Goal: Task Accomplishment & Management: Manage account settings

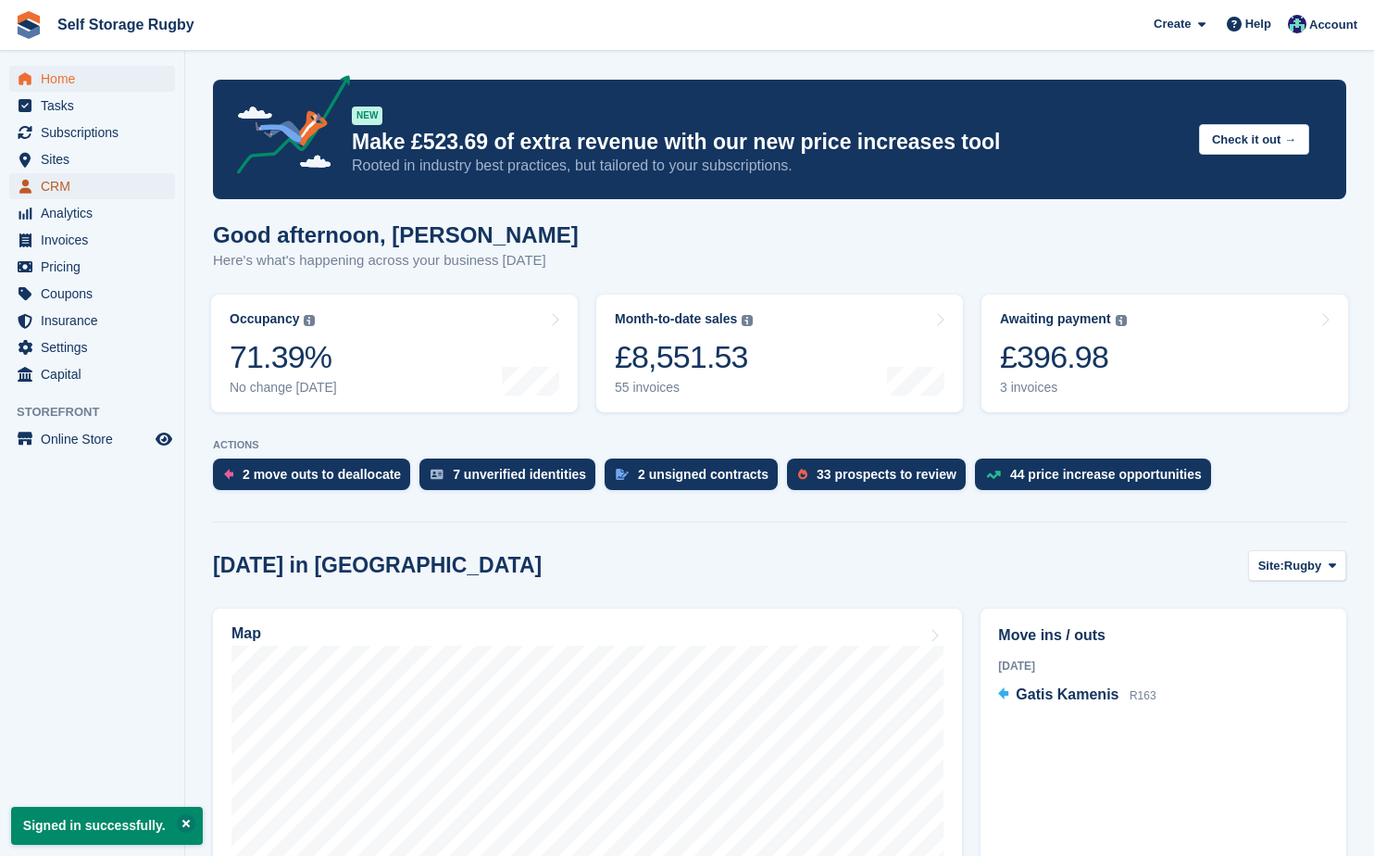
click at [62, 182] on span "CRM" at bounding box center [96, 186] width 111 height 26
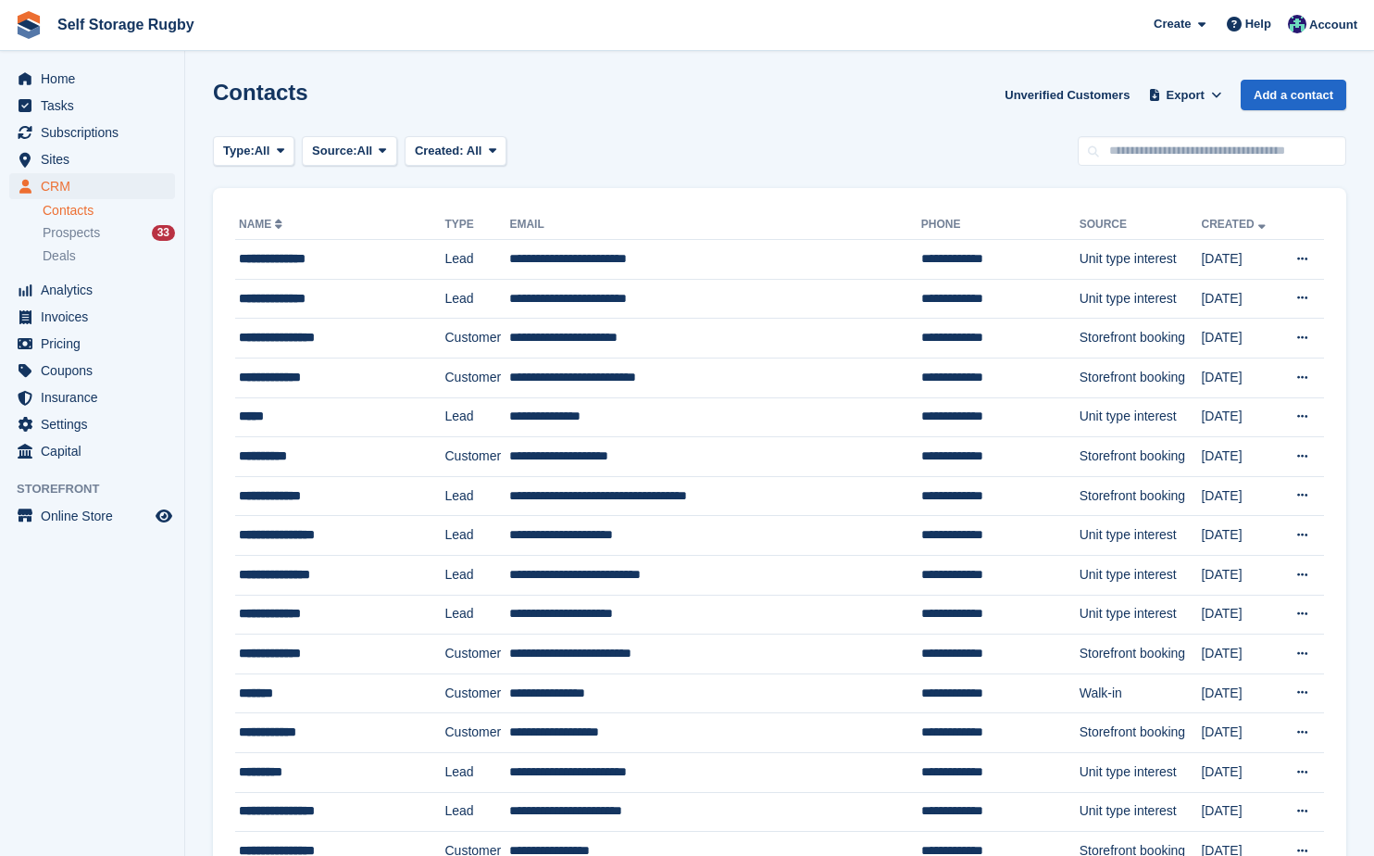
click at [50, 156] on span "Sites" at bounding box center [96, 159] width 111 height 26
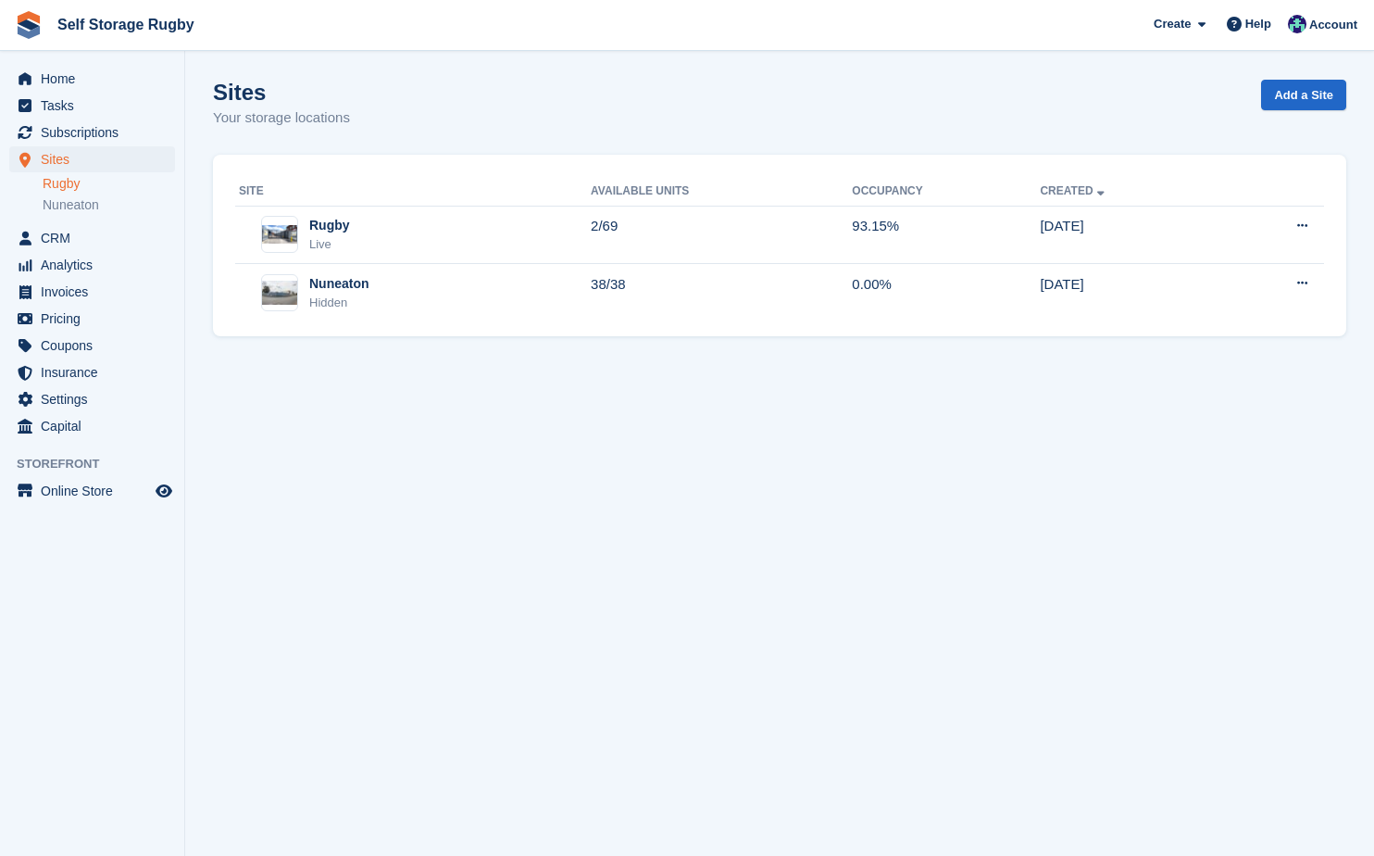
click at [69, 191] on link "Rugby" at bounding box center [109, 184] width 132 height 18
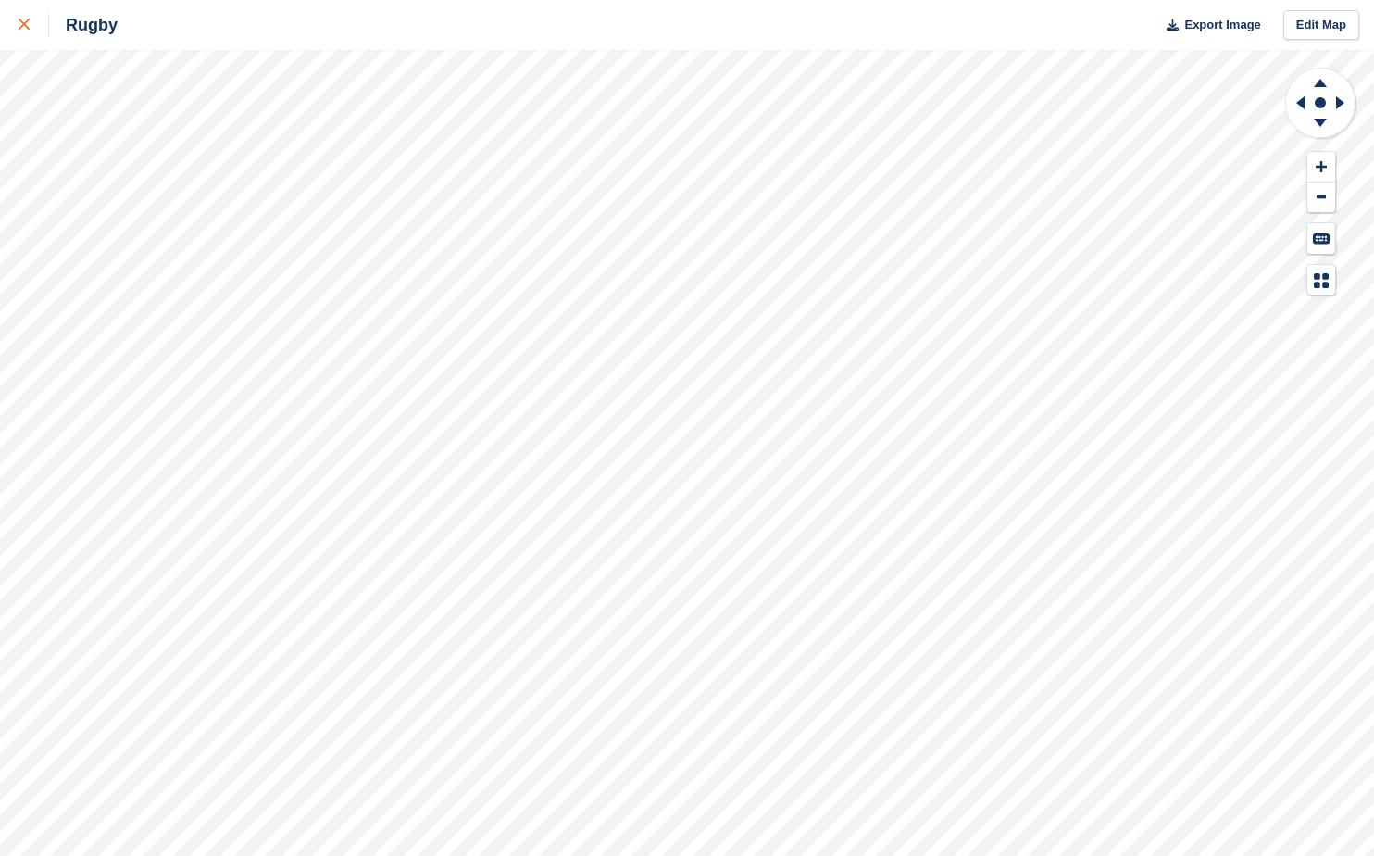
click at [23, 32] on div at bounding box center [34, 25] width 31 height 22
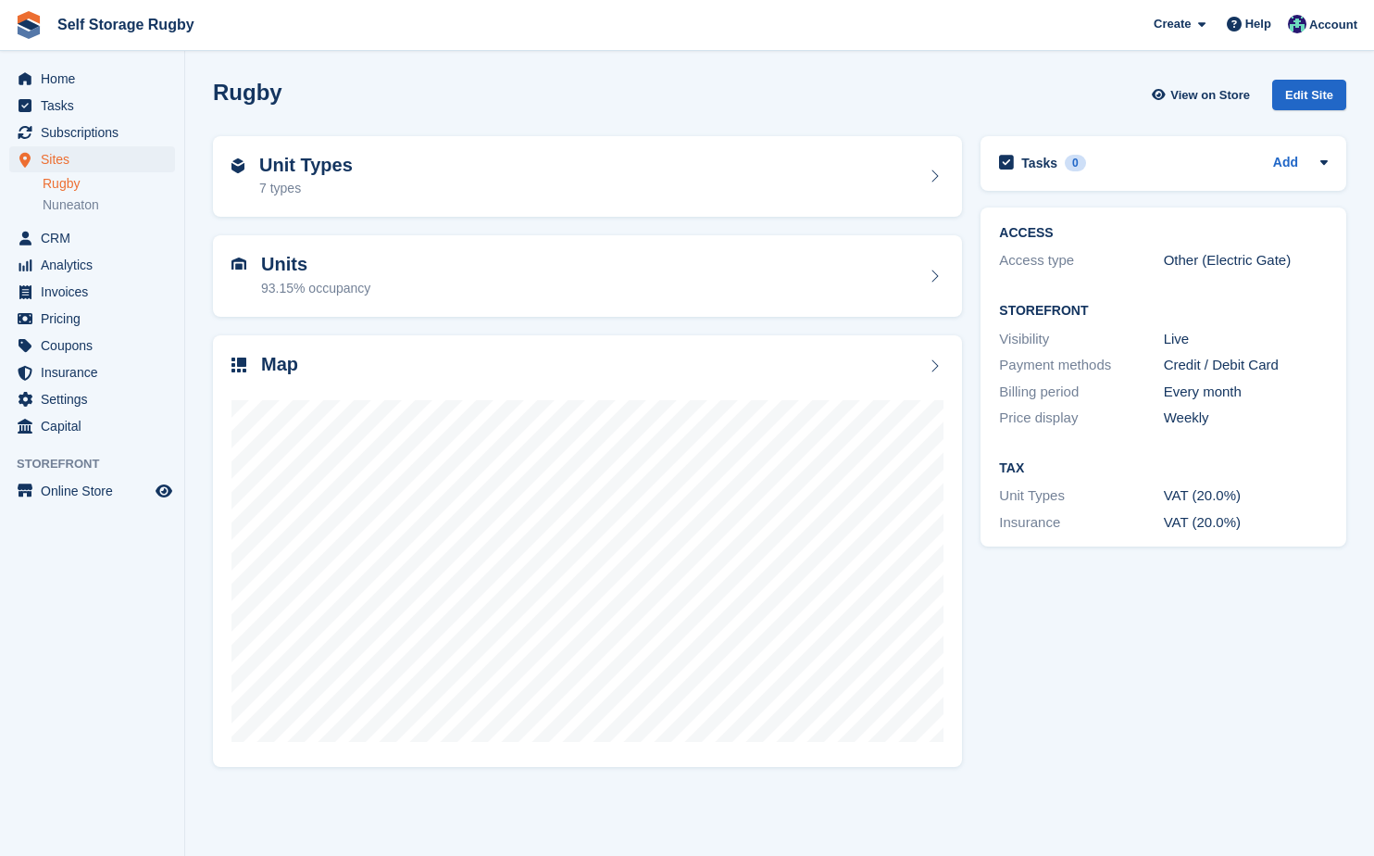
click at [194, 350] on section "Rugby View on Store Edit Site Unit Types 7 types Units 93.15% occupancy Map" at bounding box center [779, 428] width 1189 height 856
click at [48, 78] on span "Home" at bounding box center [96, 79] width 111 height 26
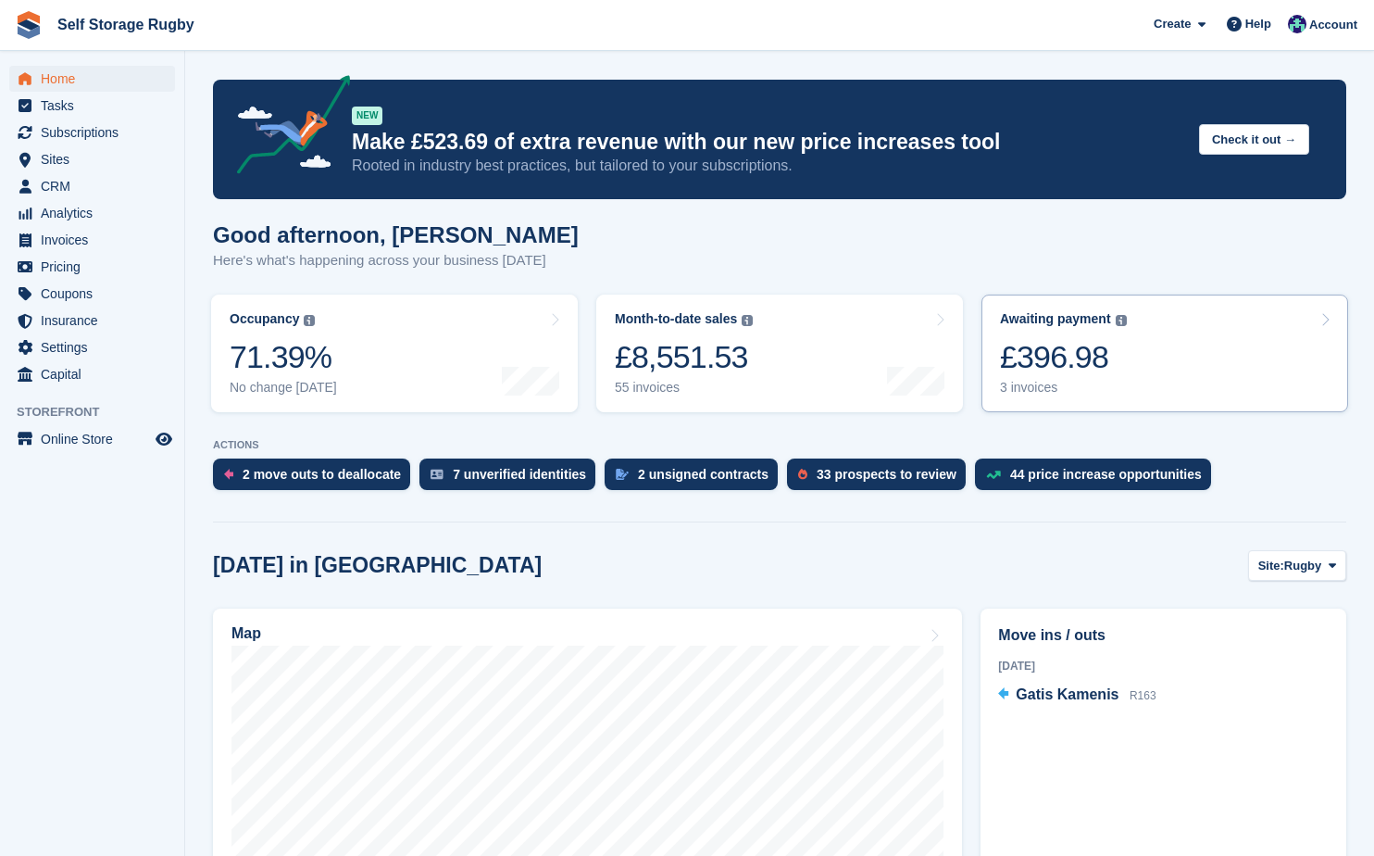
click at [1021, 366] on div "£396.98" at bounding box center [1063, 357] width 127 height 38
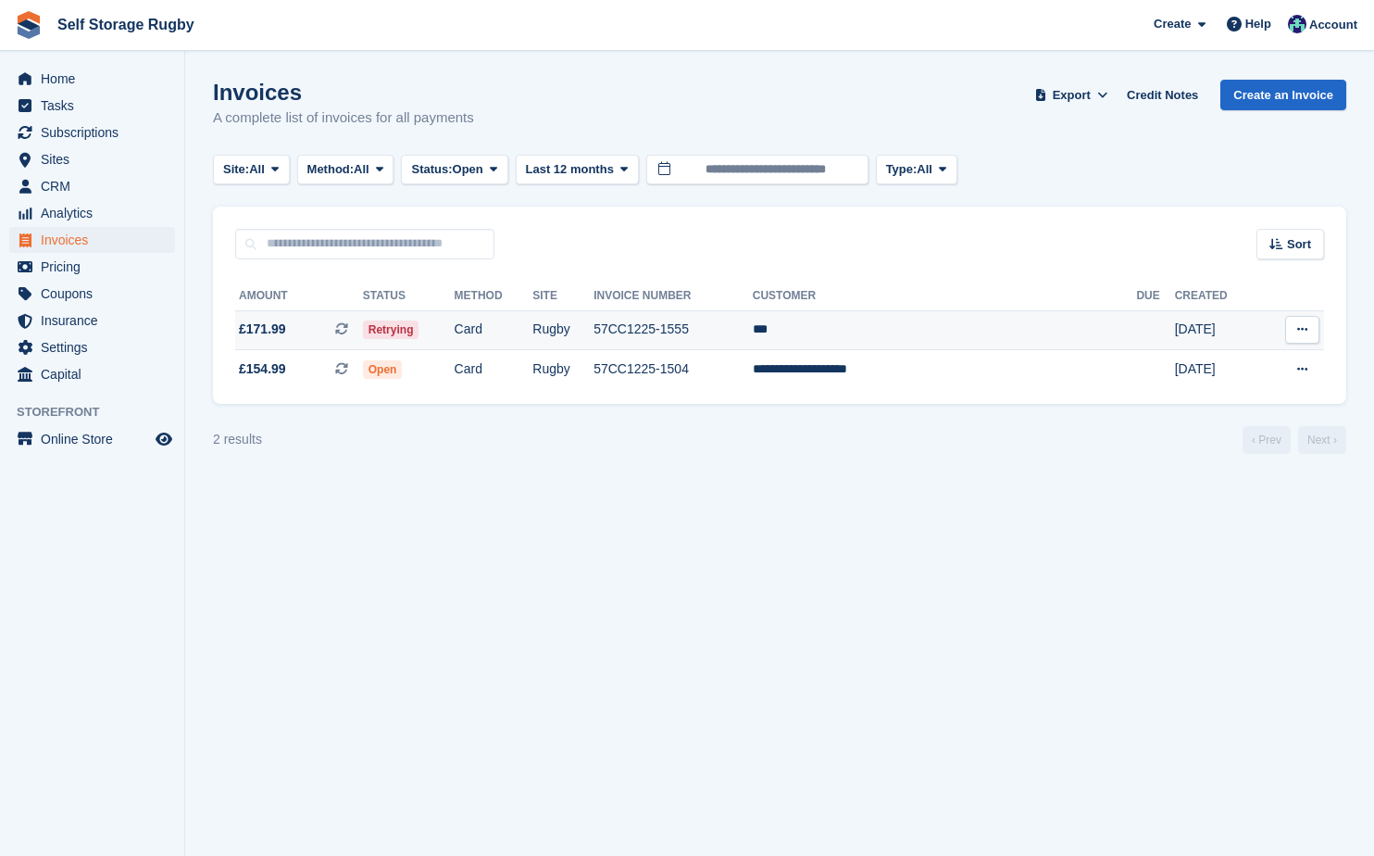
click at [516, 343] on td "Card" at bounding box center [494, 330] width 79 height 40
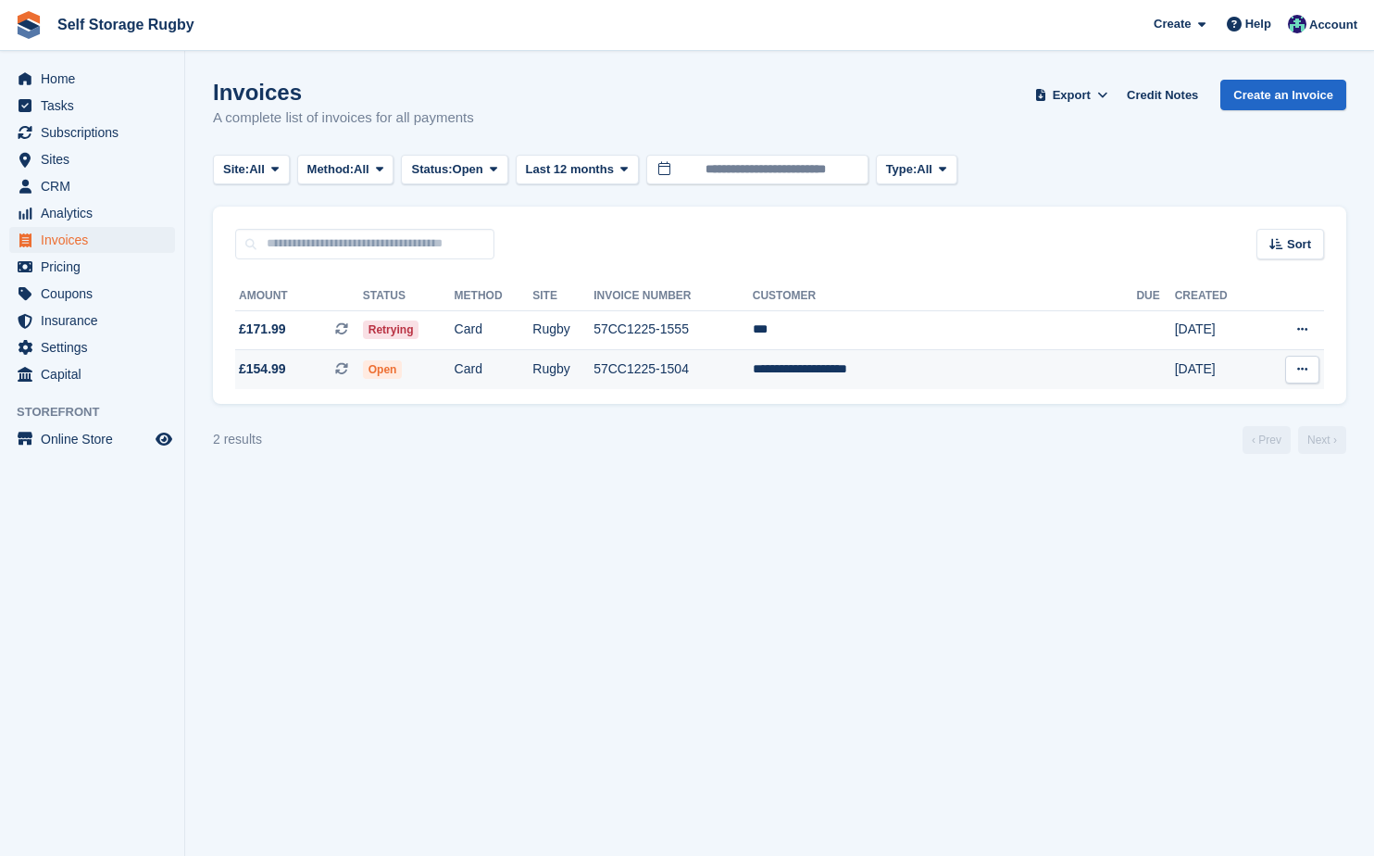
click at [594, 381] on td "Rugby" at bounding box center [562, 369] width 61 height 39
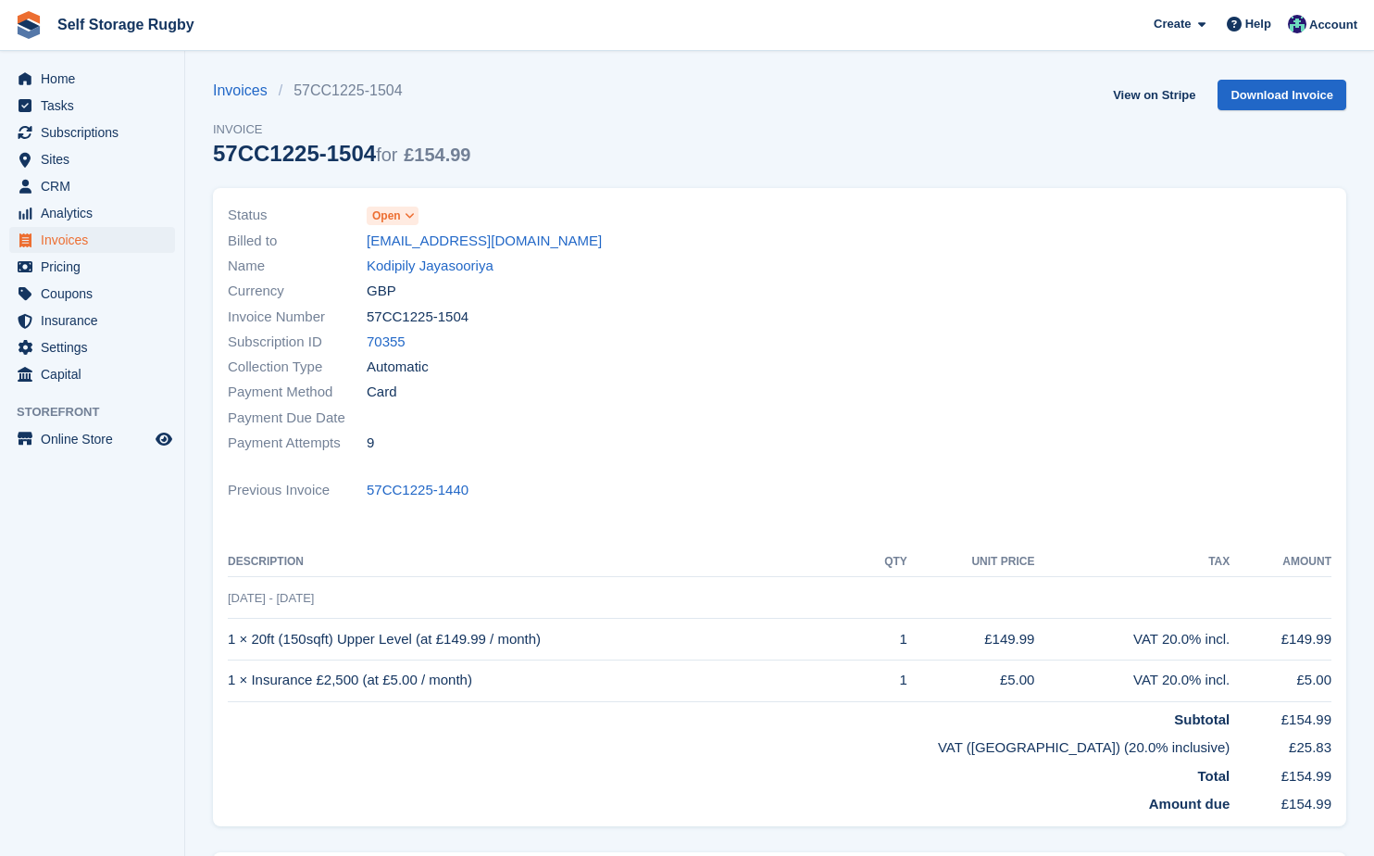
click at [413, 208] on span at bounding box center [410, 215] width 15 height 15
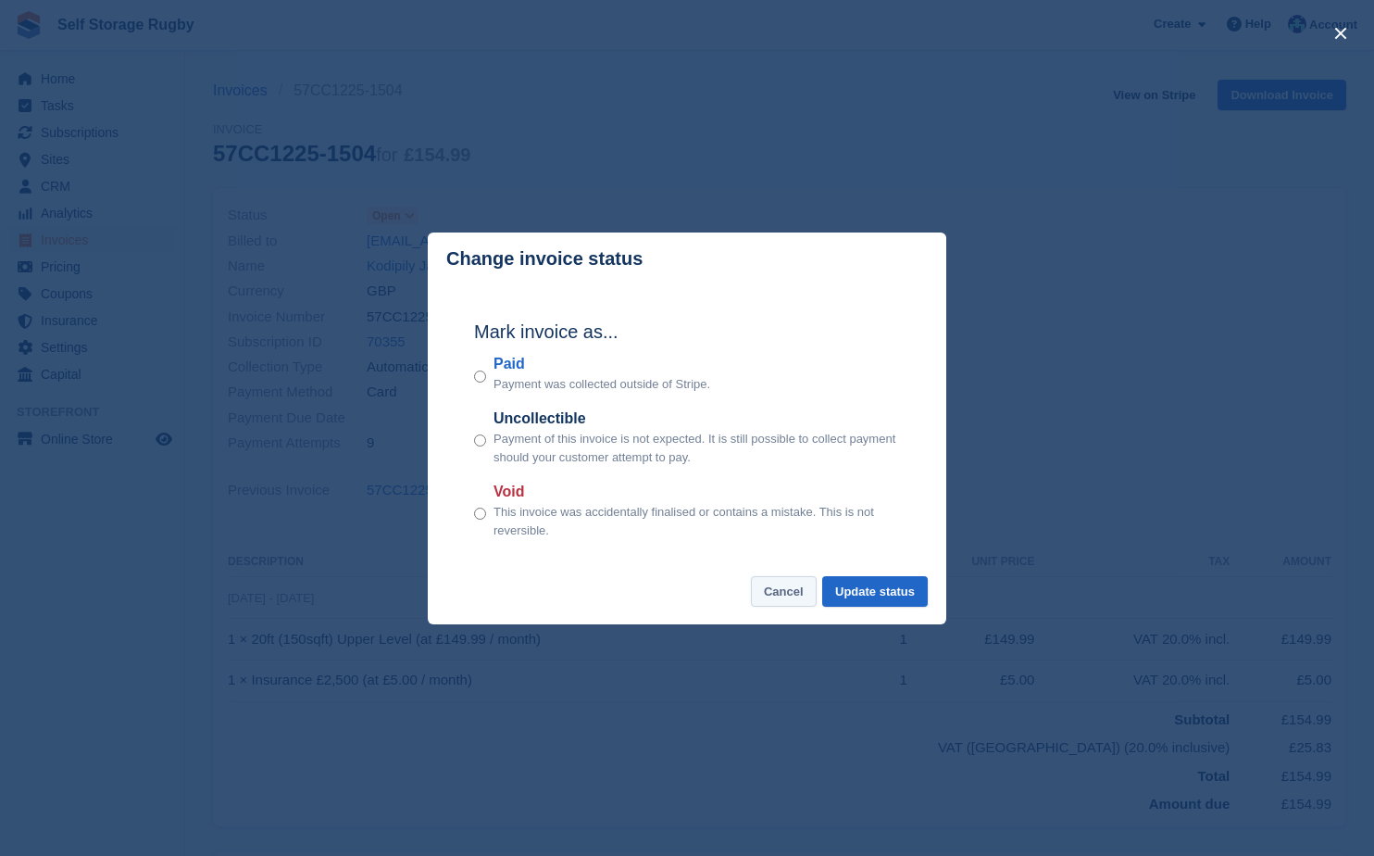
click at [792, 587] on button "Cancel" at bounding box center [784, 591] width 66 height 31
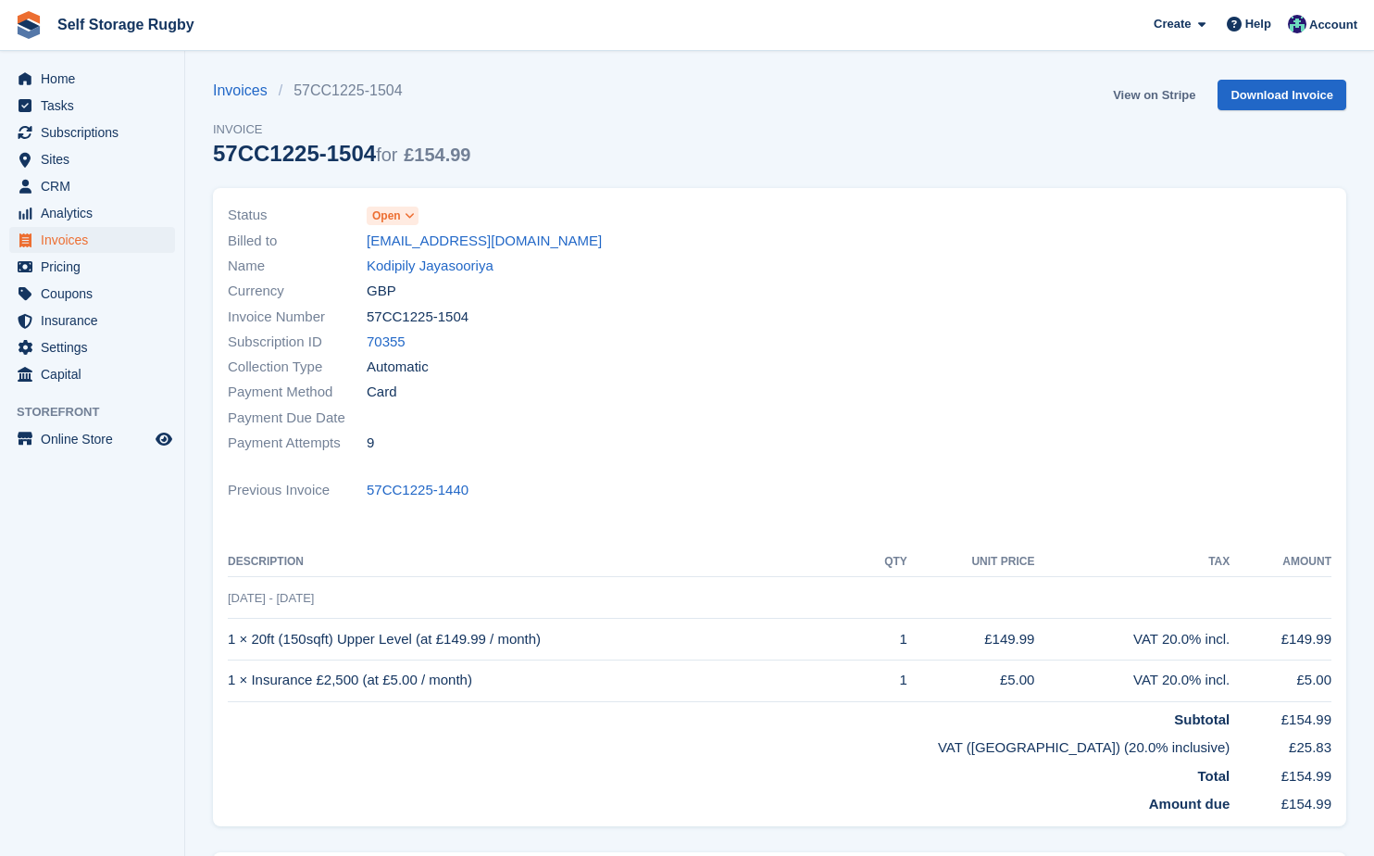
click at [1161, 95] on link "View on Stripe" at bounding box center [1154, 95] width 97 height 31
click at [1152, 89] on link "View on Stripe" at bounding box center [1154, 95] width 97 height 31
click at [537, 140] on div "Invoices 57CC1225-1504 Invoice 57CC1225-1504 for £154.99 View on Stripe Downloa…" at bounding box center [779, 134] width 1133 height 108
click at [482, 163] on div "Invoices 57CC1225-1504 Invoice 57CC1225-1504 for £154.99 View on Stripe Downloa…" at bounding box center [779, 134] width 1133 height 108
click at [471, 262] on link "Kodipily Jayasooriya" at bounding box center [430, 266] width 127 height 21
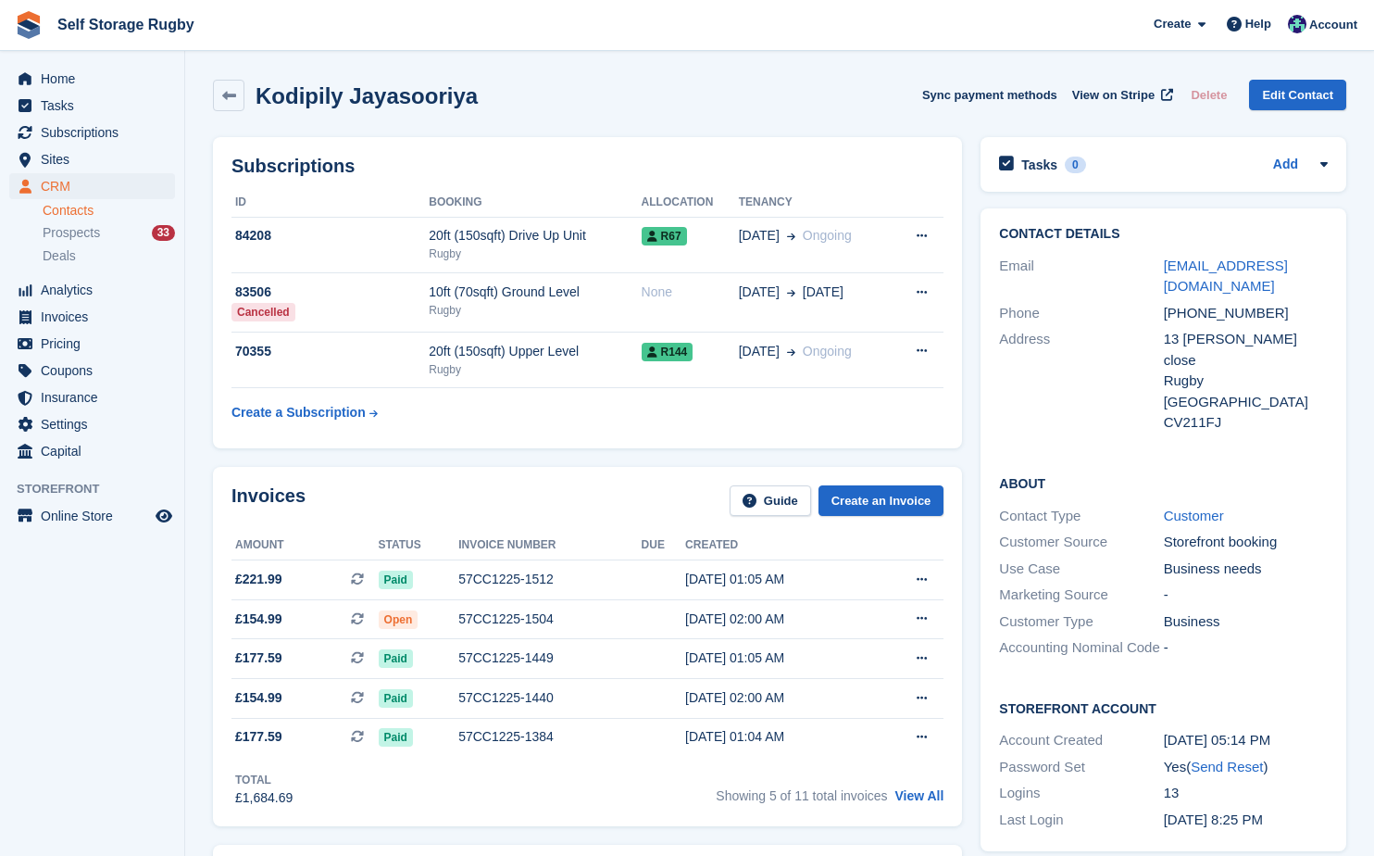
click at [674, 457] on div "Subscriptions ID Booking Allocation Tenancy 84208 20ft (150sqft) Drive Up Unit …" at bounding box center [588, 293] width 768 height 330
click at [967, 445] on div "Subscriptions ID Booking Allocation Tenancy 84208 20ft (150sqft) Drive Up Unit …" at bounding box center [588, 293] width 768 height 330
click at [1125, 100] on span "View on Stripe" at bounding box center [1113, 95] width 82 height 19
click at [534, 455] on div "Subscriptions ID Booking Allocation Tenancy 84208 20ft (150sqft) Drive Up Unit …" at bounding box center [588, 293] width 768 height 330
drag, startPoint x: 1258, startPoint y: 292, endPoint x: 1186, endPoint y: 291, distance: 72.2
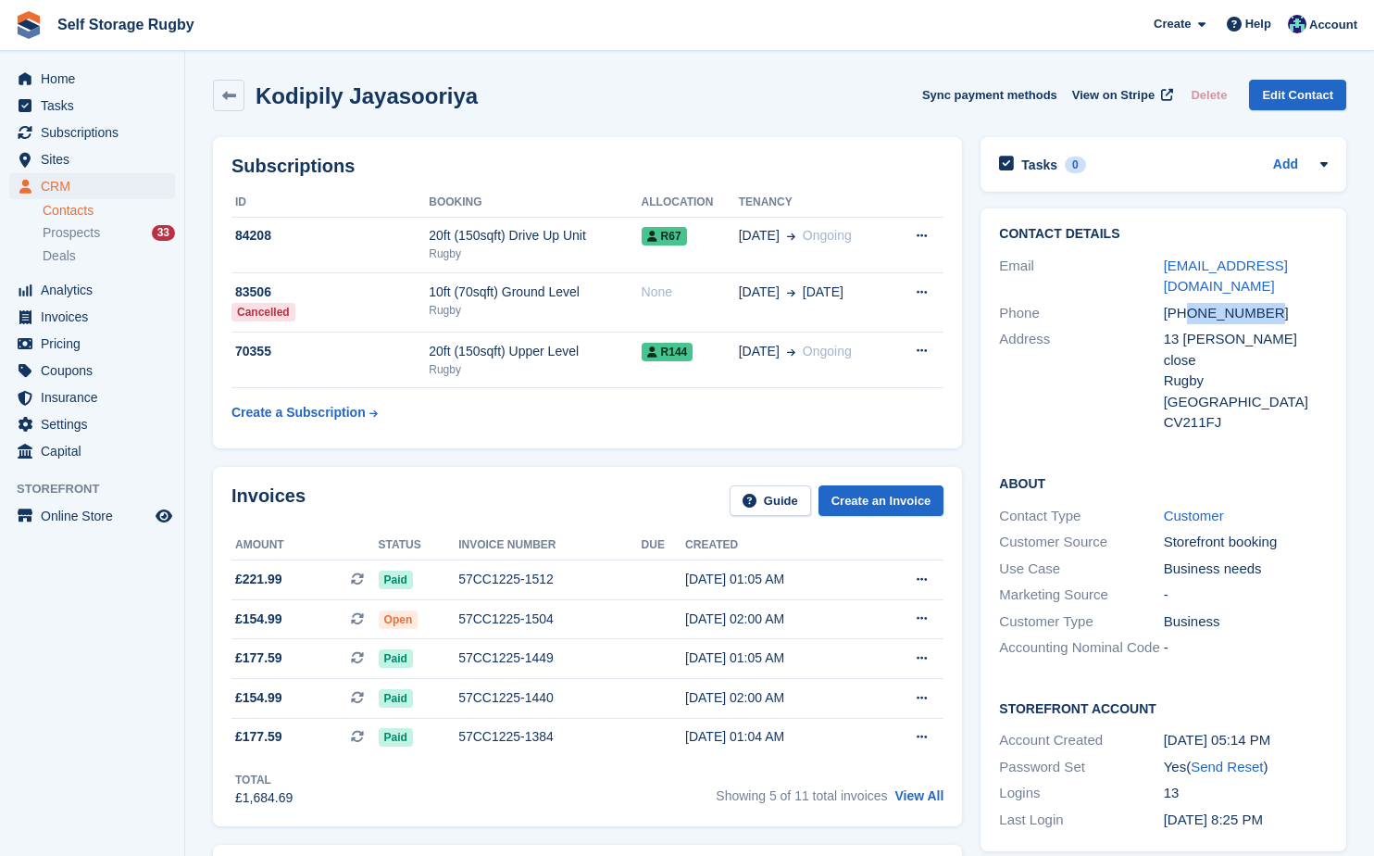
click at [1186, 303] on div "+447366612069" at bounding box center [1246, 313] width 164 height 21
drag, startPoint x: 1186, startPoint y: 291, endPoint x: 1201, endPoint y: 291, distance: 14.8
copy div "7366612069"
click at [508, 106] on div "Kodipily Jayasooriya Sync payment methods View on Stripe Delete Edit Contact" at bounding box center [779, 95] width 1133 height 31
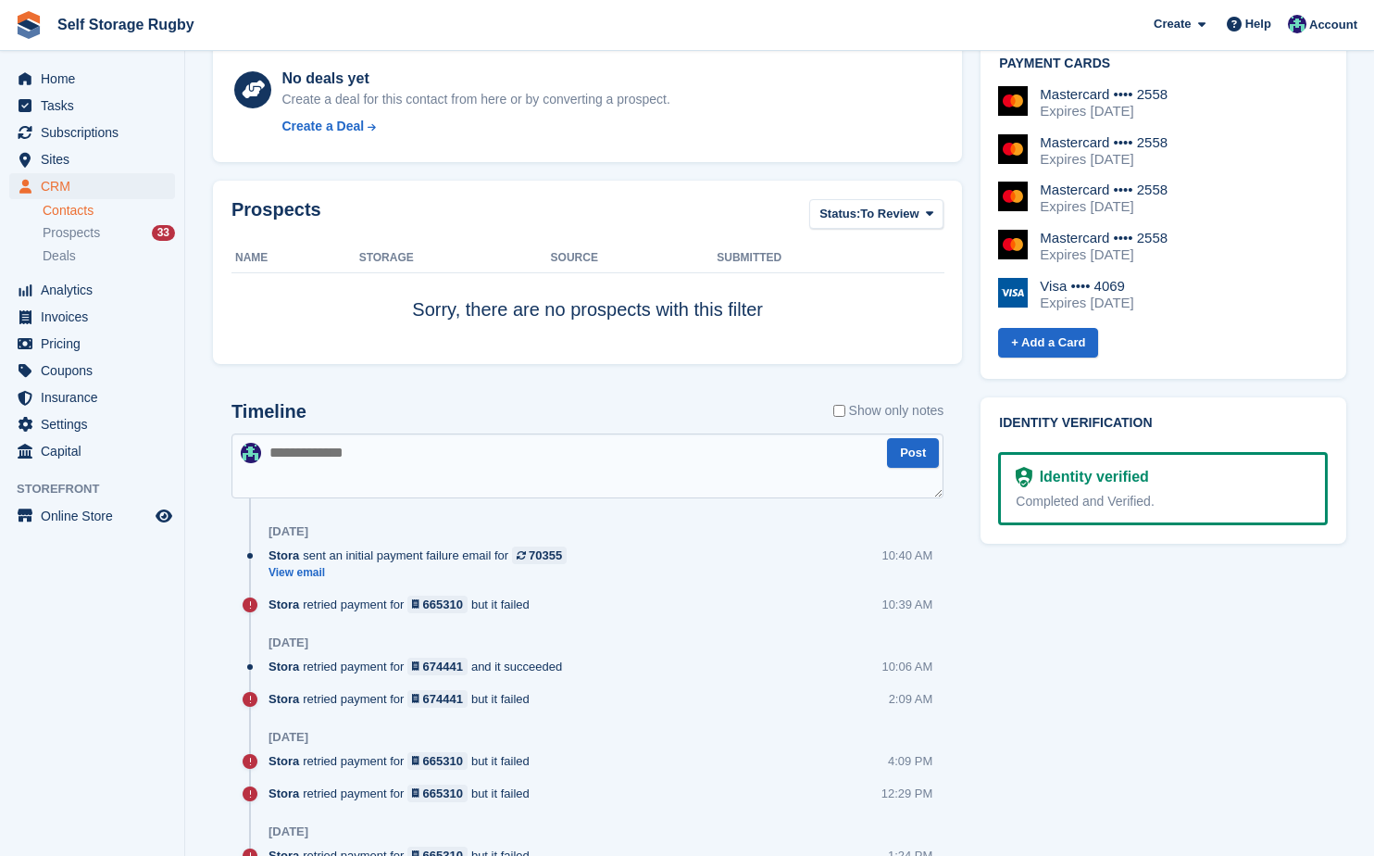
scroll to position [833, 0]
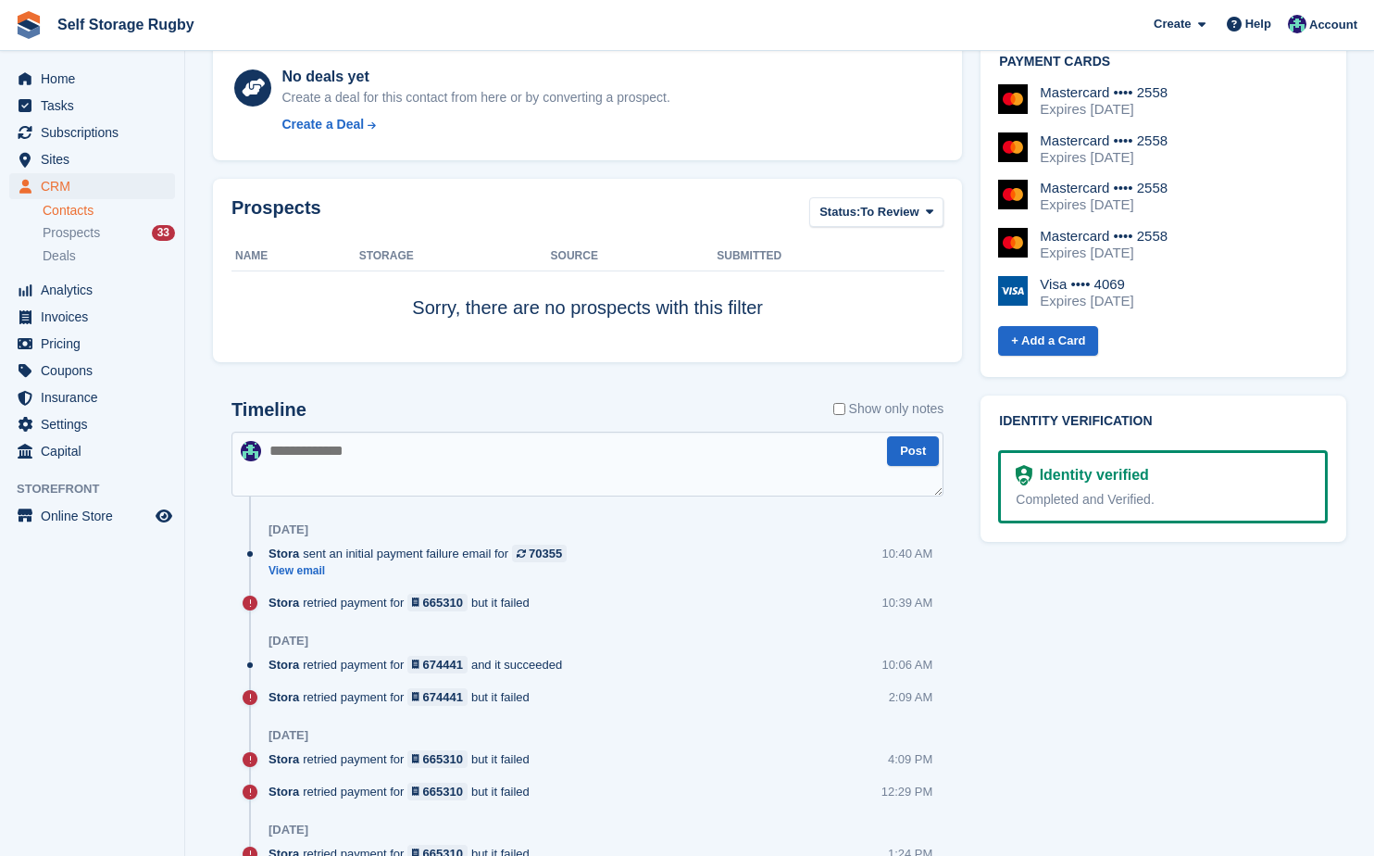
click at [600, 447] on textarea at bounding box center [588, 464] width 712 height 65
click at [305, 449] on textarea "**********" at bounding box center [588, 464] width 712 height 65
type textarea "**********"
click at [903, 449] on button "Post" at bounding box center [913, 451] width 52 height 31
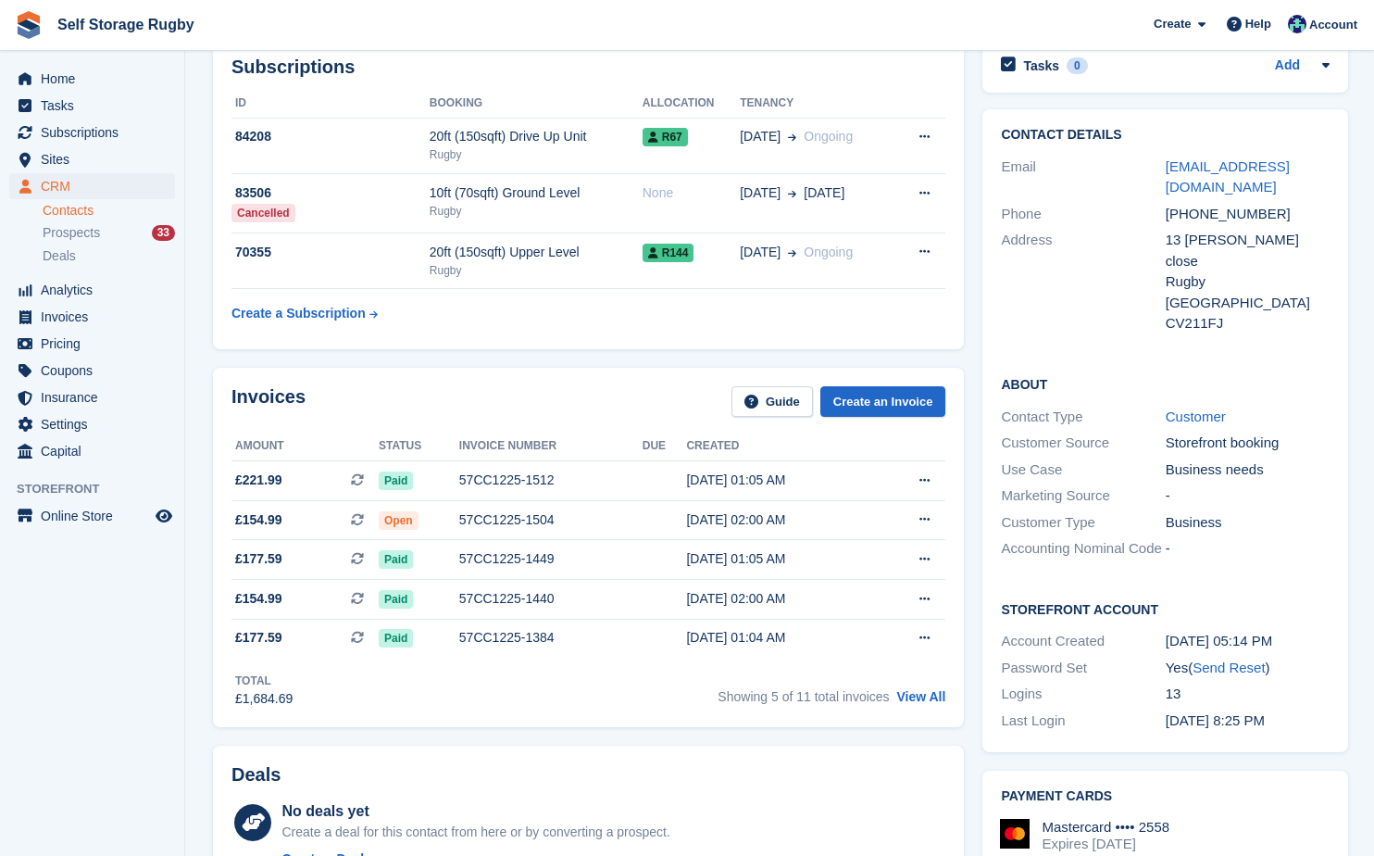
scroll to position [0, 0]
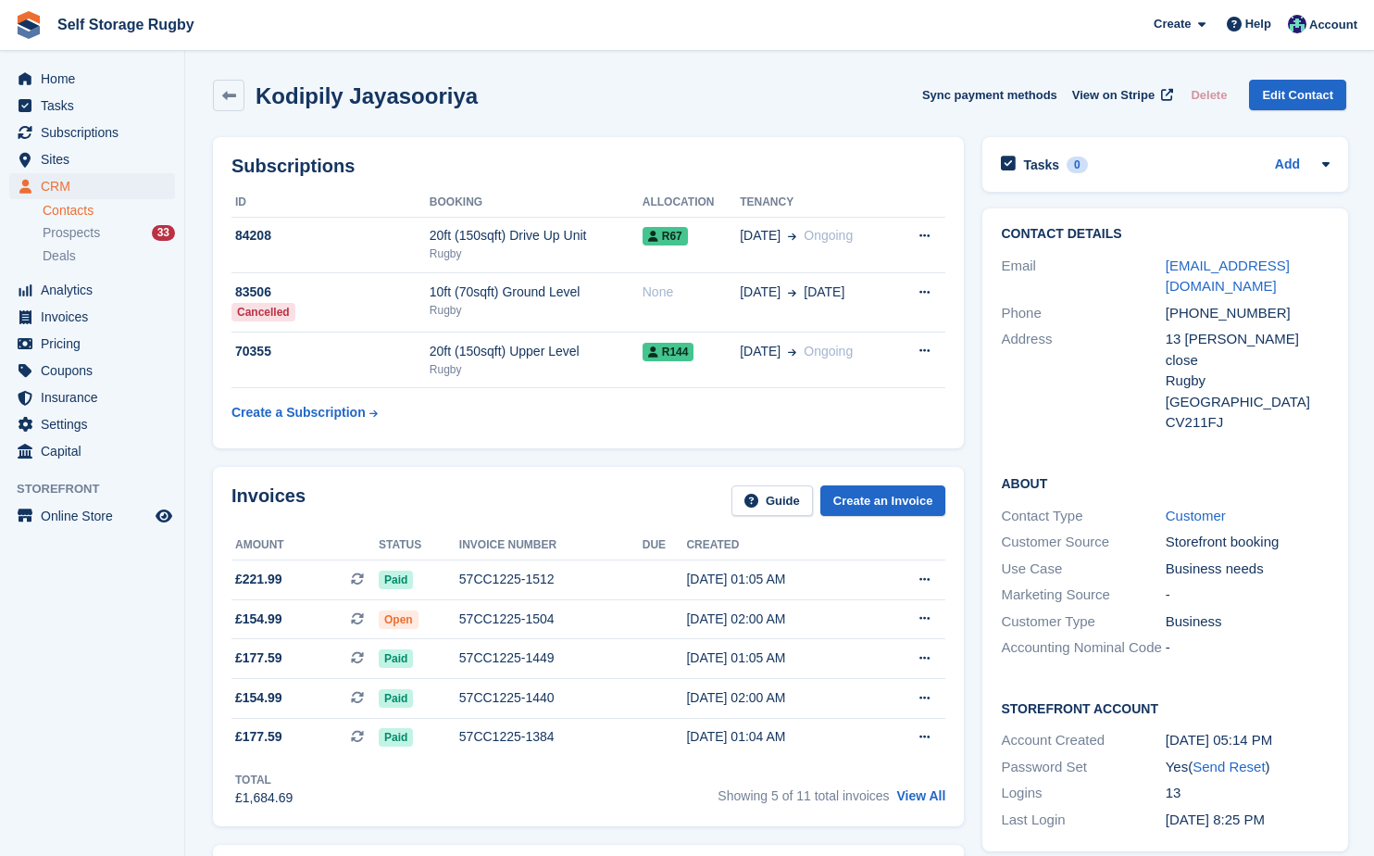
click at [60, 81] on span "Home" at bounding box center [96, 79] width 111 height 26
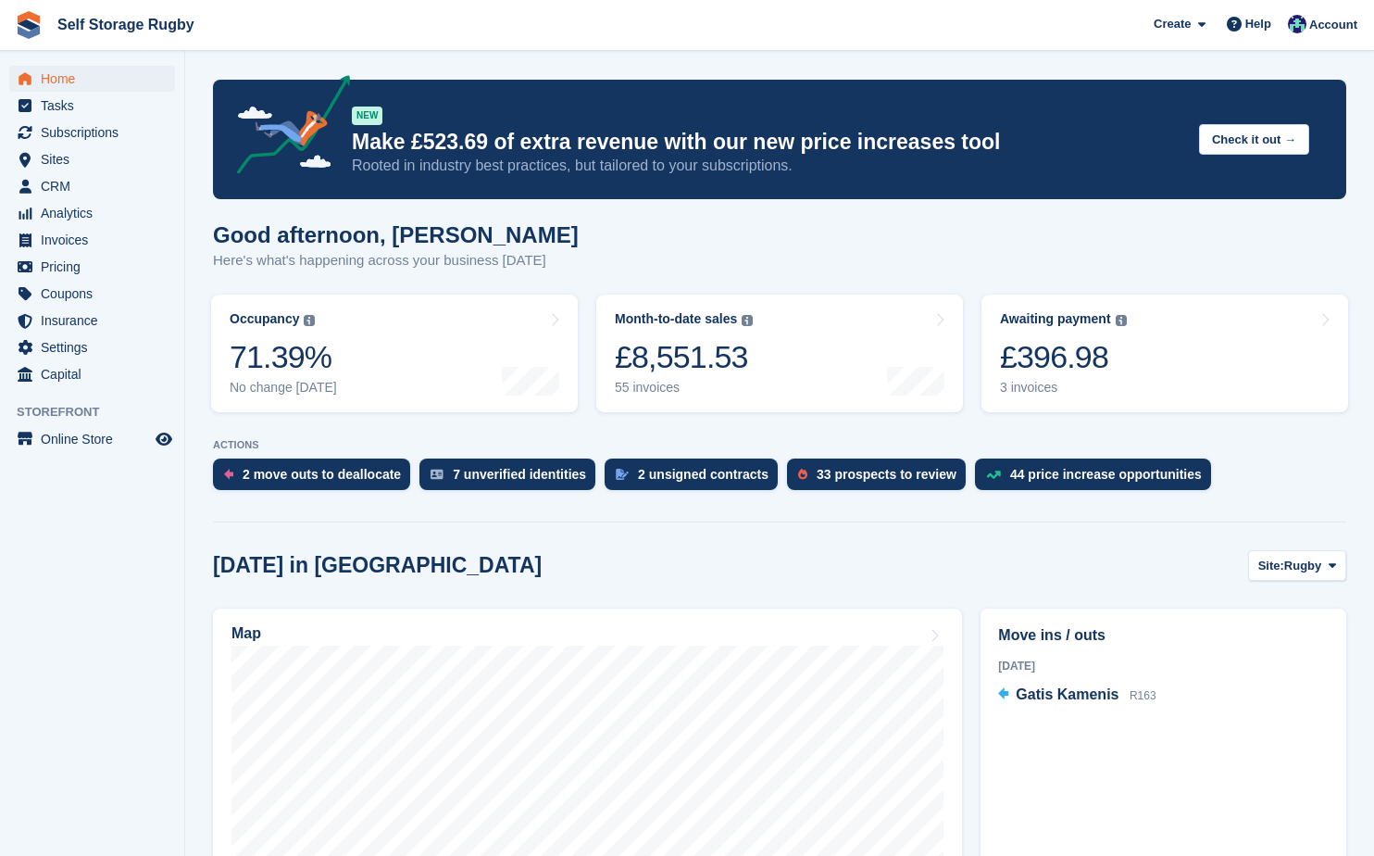
click at [199, 382] on section "NEW Make £523.69 of extra revenue with our new price increases tool Rooted in i…" at bounding box center [779, 826] width 1189 height 1653
click at [1043, 364] on div "£396.98" at bounding box center [1063, 357] width 127 height 38
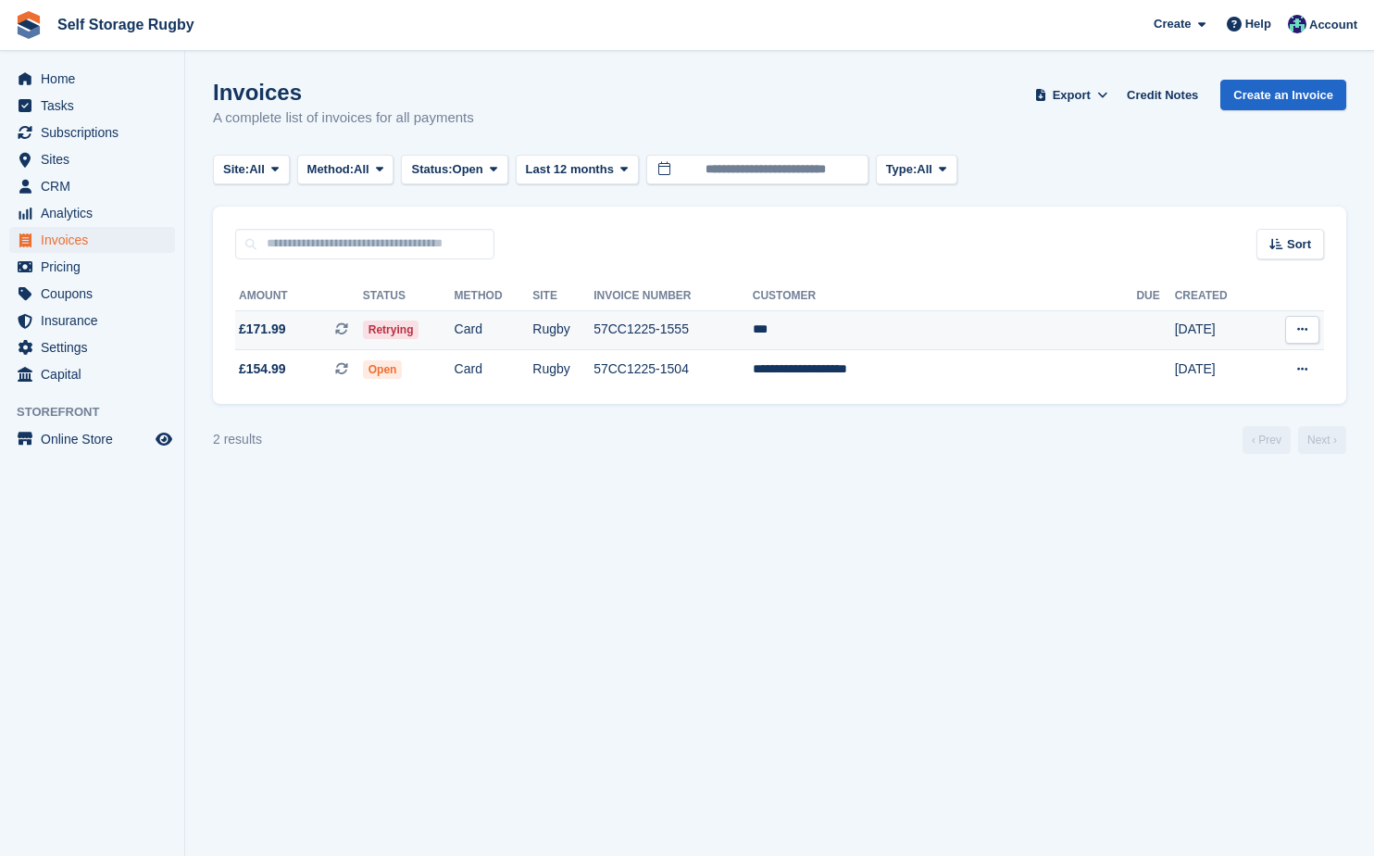
click at [286, 335] on span "£171.99 This is a recurring subscription invoice." at bounding box center [299, 328] width 128 height 19
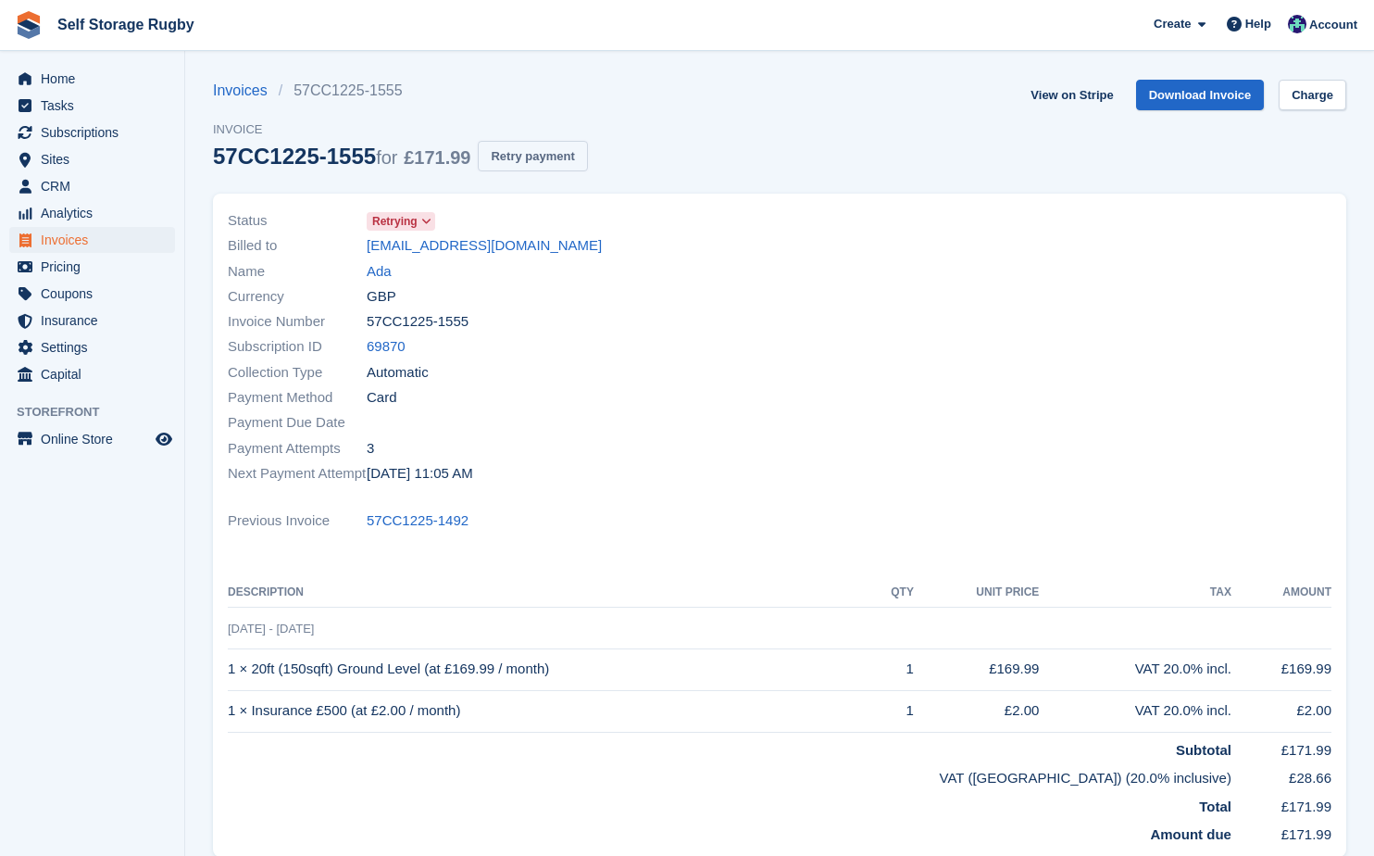
click at [494, 156] on button "Retry payment" at bounding box center [532, 156] width 109 height 31
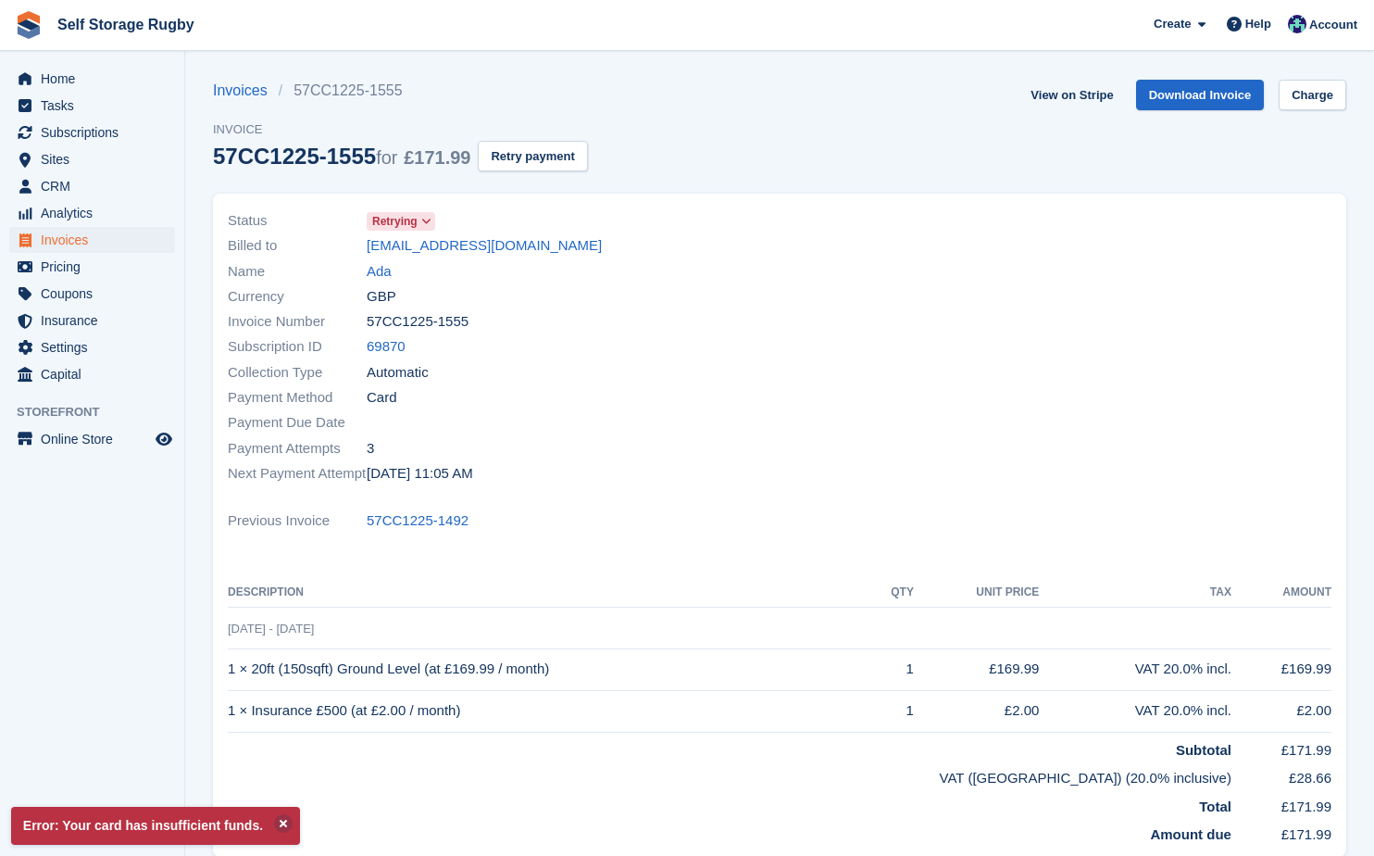
drag, startPoint x: 540, startPoint y: 251, endPoint x: 366, endPoint y: 244, distance: 174.2
click at [366, 244] on div "Billed to [EMAIL_ADDRESS][DOMAIN_NAME]" at bounding box center [498, 245] width 541 height 25
copy div "[EMAIL_ADDRESS][DOMAIN_NAME]"
click at [1089, 90] on link "View on Stripe" at bounding box center [1071, 95] width 97 height 31
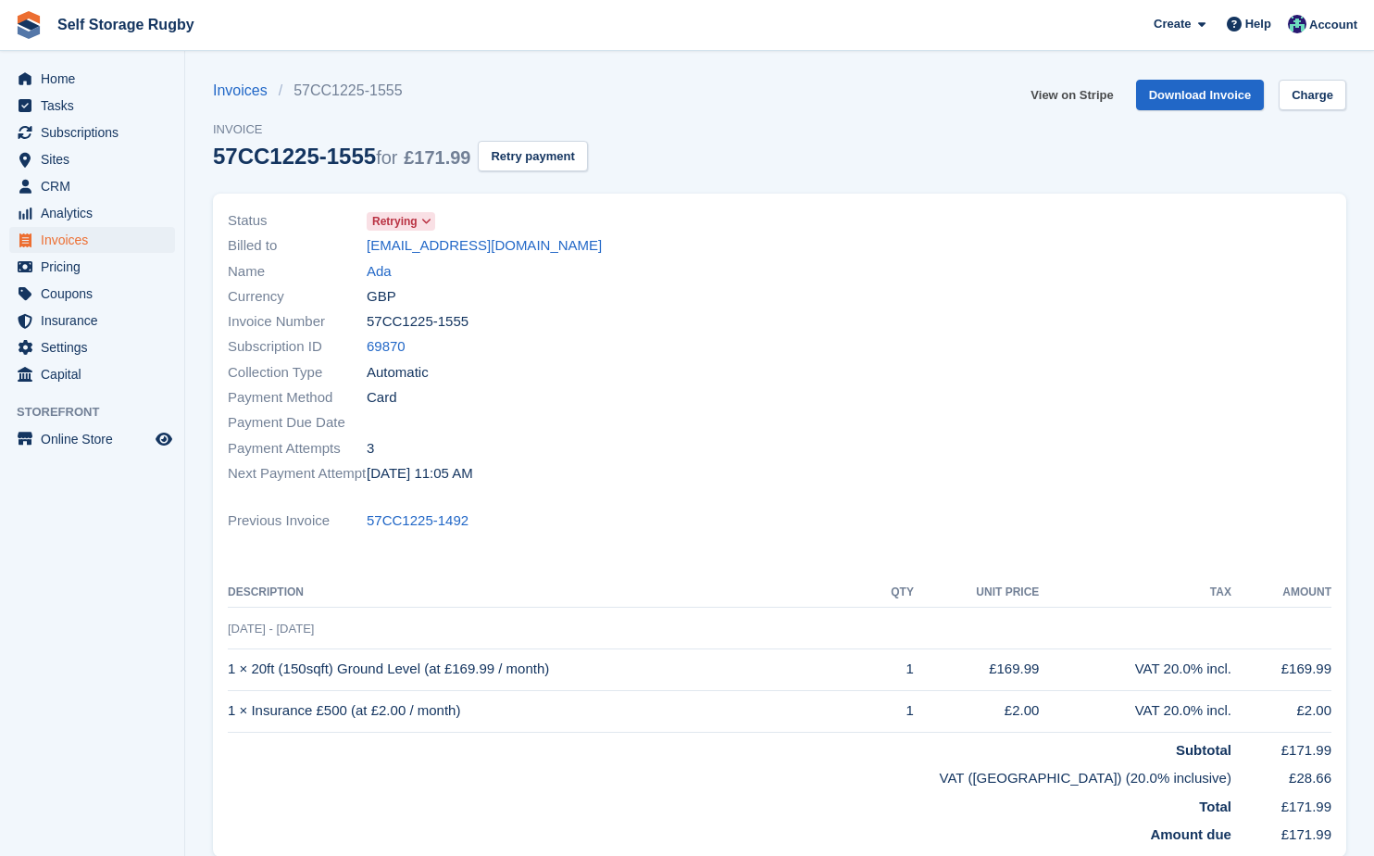
copy div "ada.akpala@hotmail.co.uk"
drag, startPoint x: 768, startPoint y: 218, endPoint x: 751, endPoint y: 219, distance: 16.7
click at [768, 218] on div "Status Retrying" at bounding box center [498, 220] width 541 height 25
click at [660, 309] on div "Invoice Number 57CC1225-1555" at bounding box center [498, 321] width 541 height 25
click at [46, 84] on span "Home" at bounding box center [96, 79] width 111 height 26
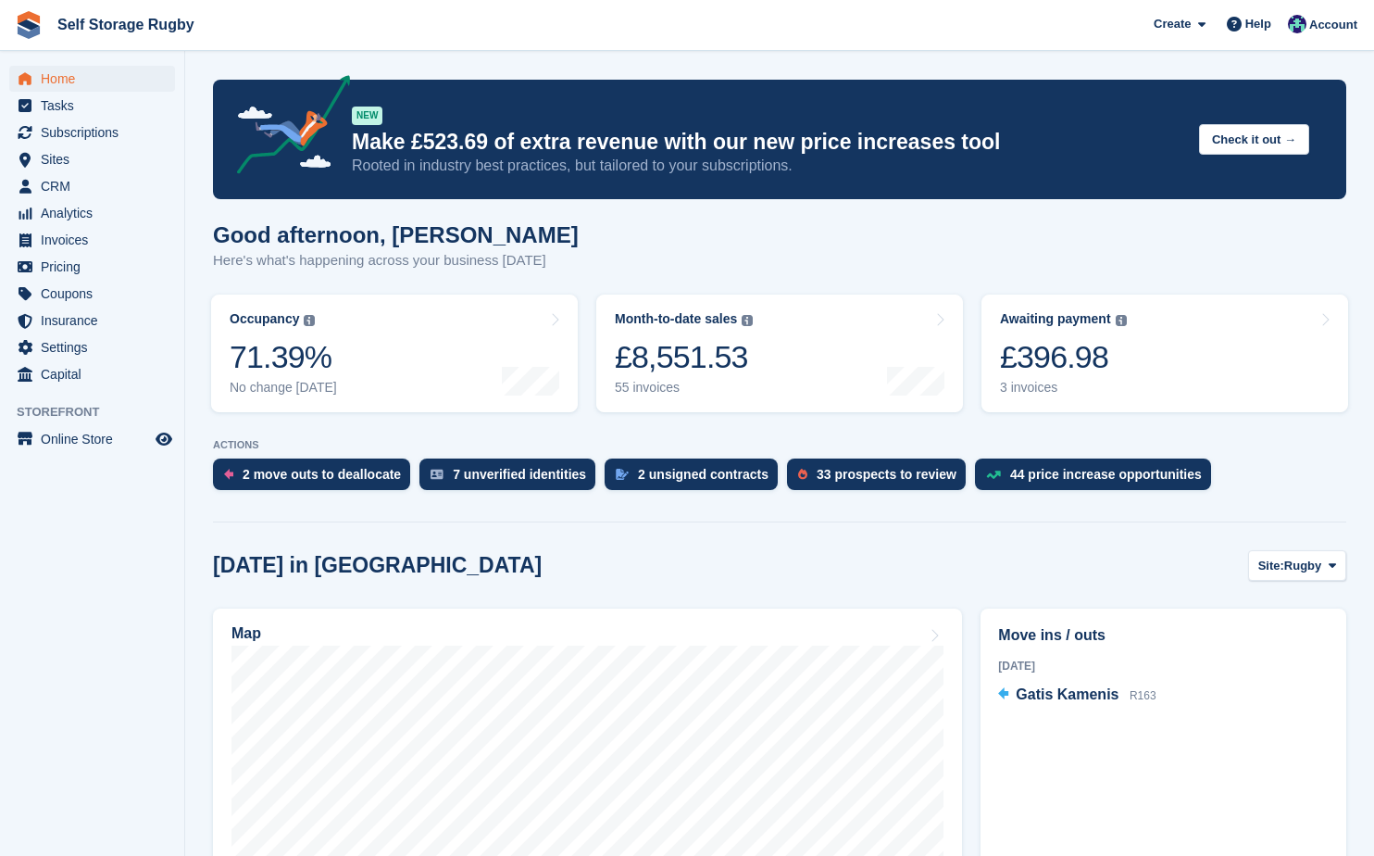
click at [480, 537] on section "NEW Make £523.69 of extra revenue with our new price increases tool Rooted in i…" at bounding box center [779, 826] width 1189 height 1653
click at [75, 159] on span "Sites" at bounding box center [96, 159] width 111 height 26
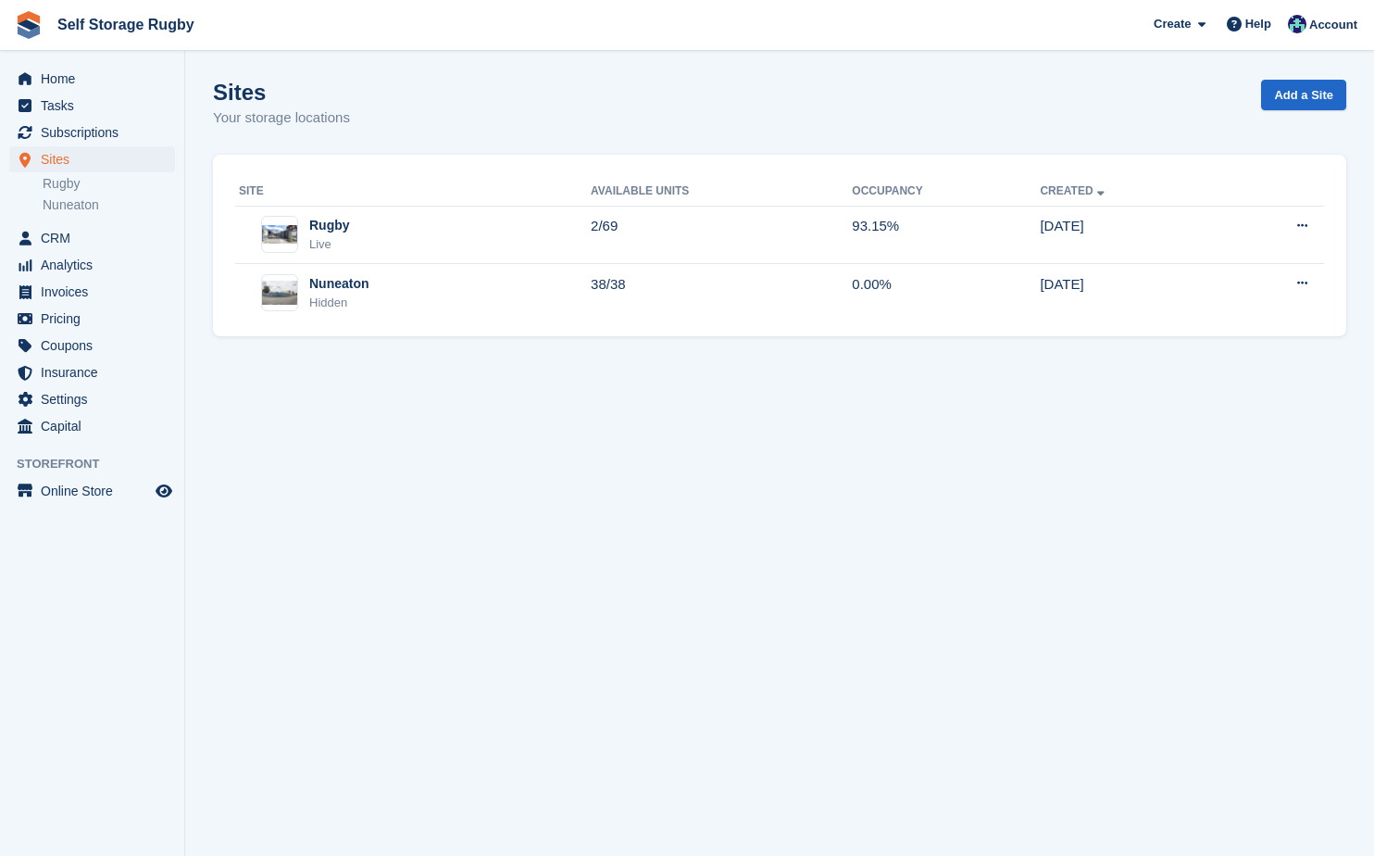
click at [64, 185] on link "Rugby" at bounding box center [109, 184] width 132 height 18
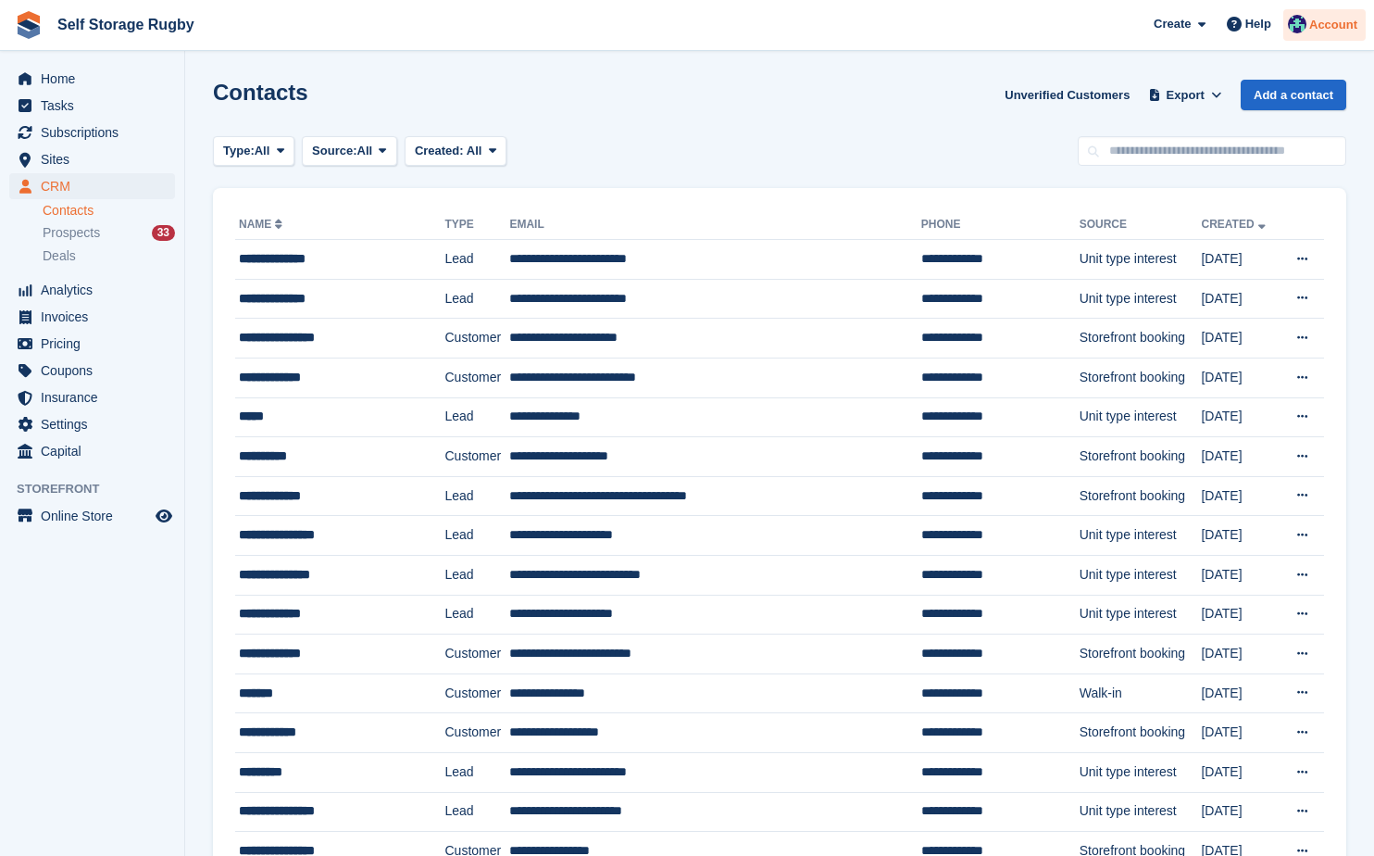
click at [1315, 29] on span "Account" at bounding box center [1333, 25] width 48 height 19
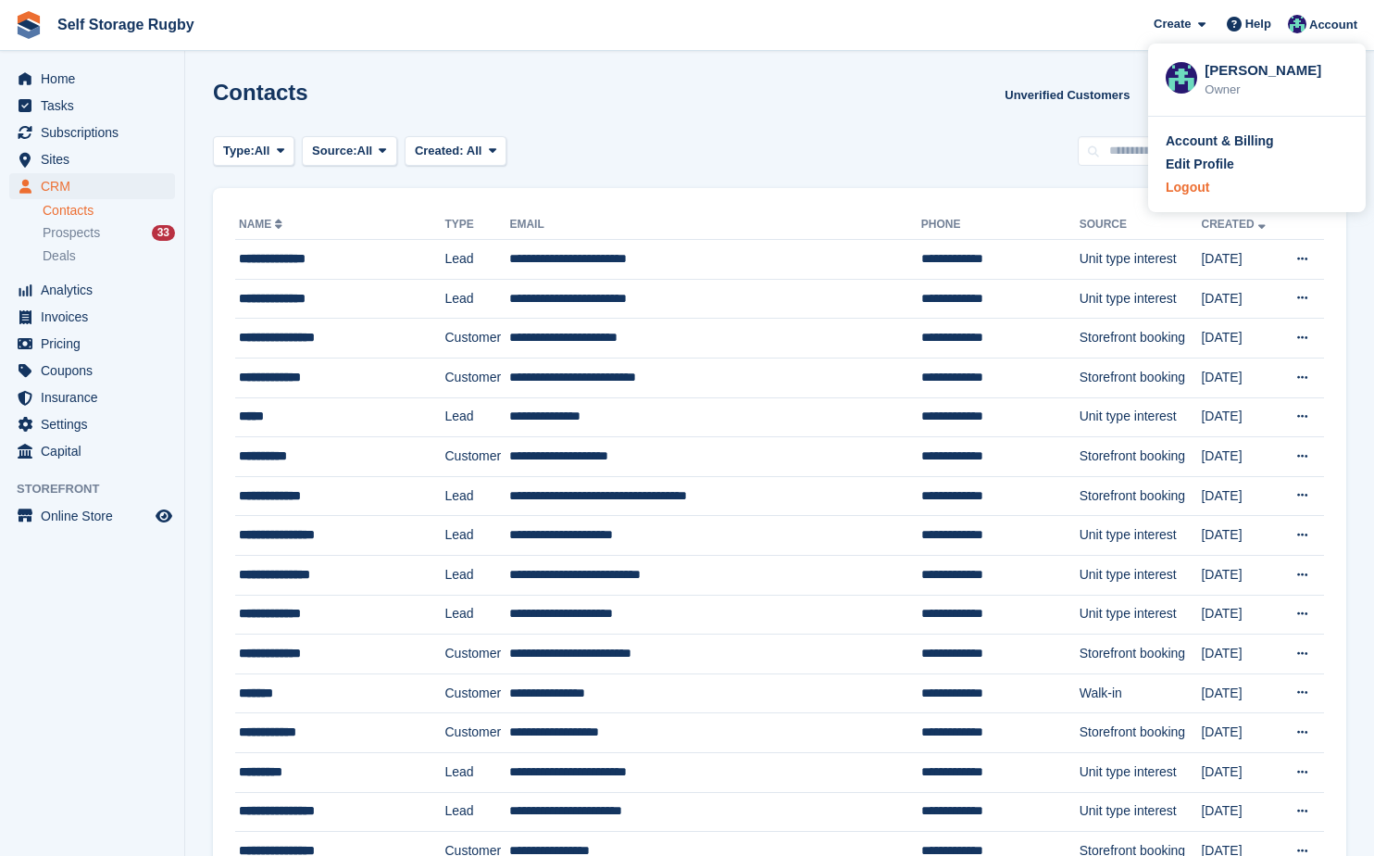
click at [1203, 194] on div "Logout" at bounding box center [1188, 187] width 44 height 19
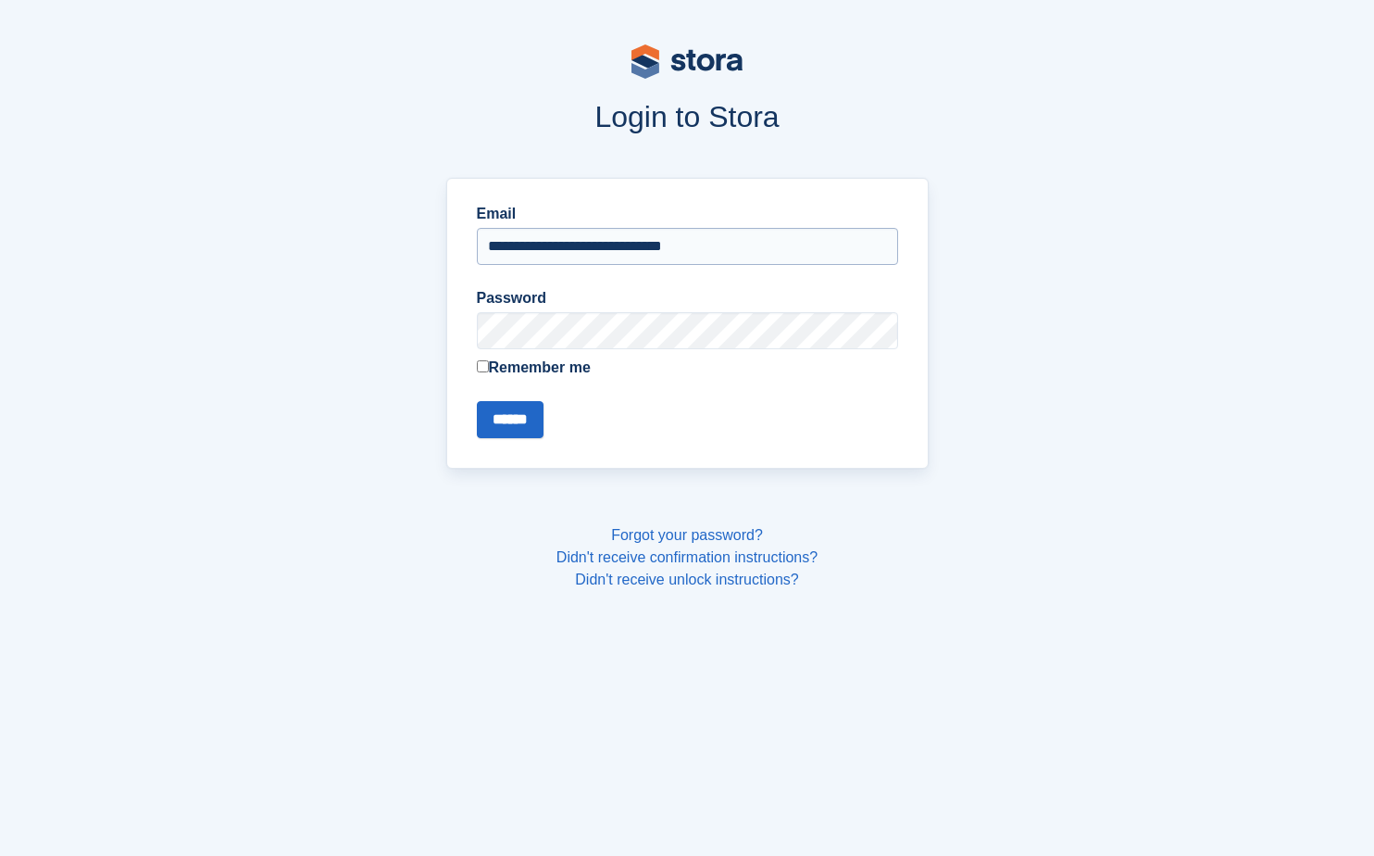
click at [517, 254] on input "**********" at bounding box center [687, 246] width 421 height 37
type input "**********"
click at [526, 419] on input "******" at bounding box center [510, 419] width 67 height 37
